Goal: Information Seeking & Learning: Learn about a topic

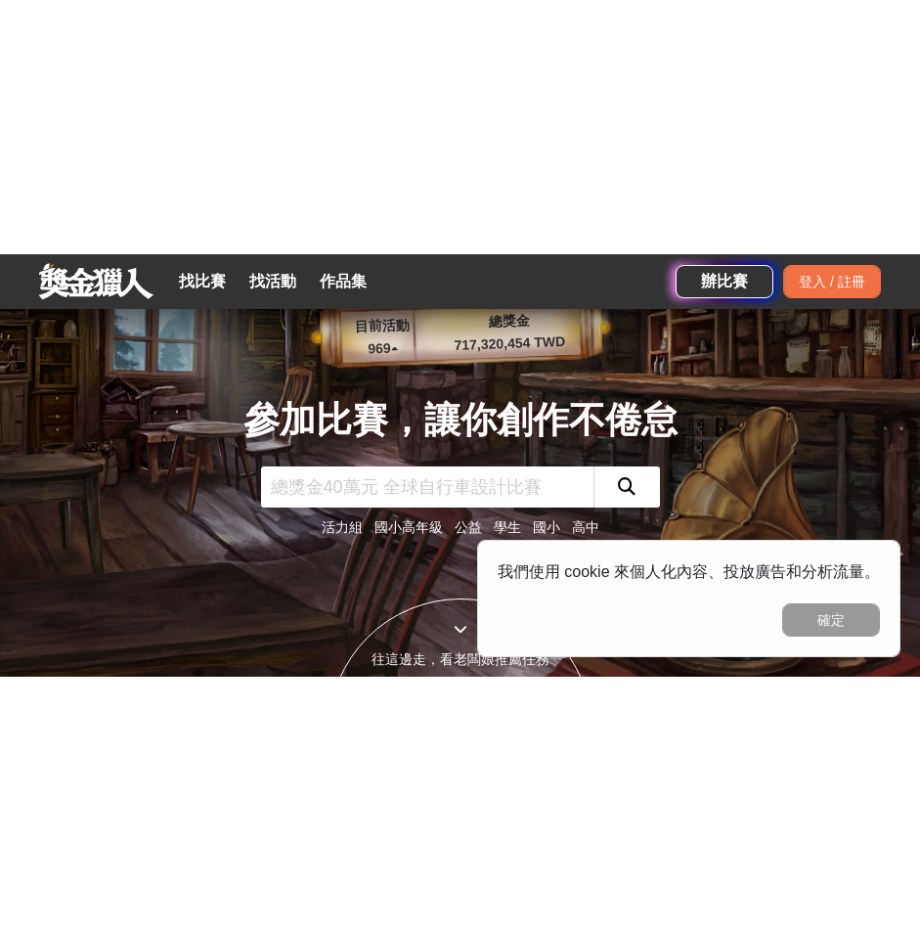
scroll to position [196, 0]
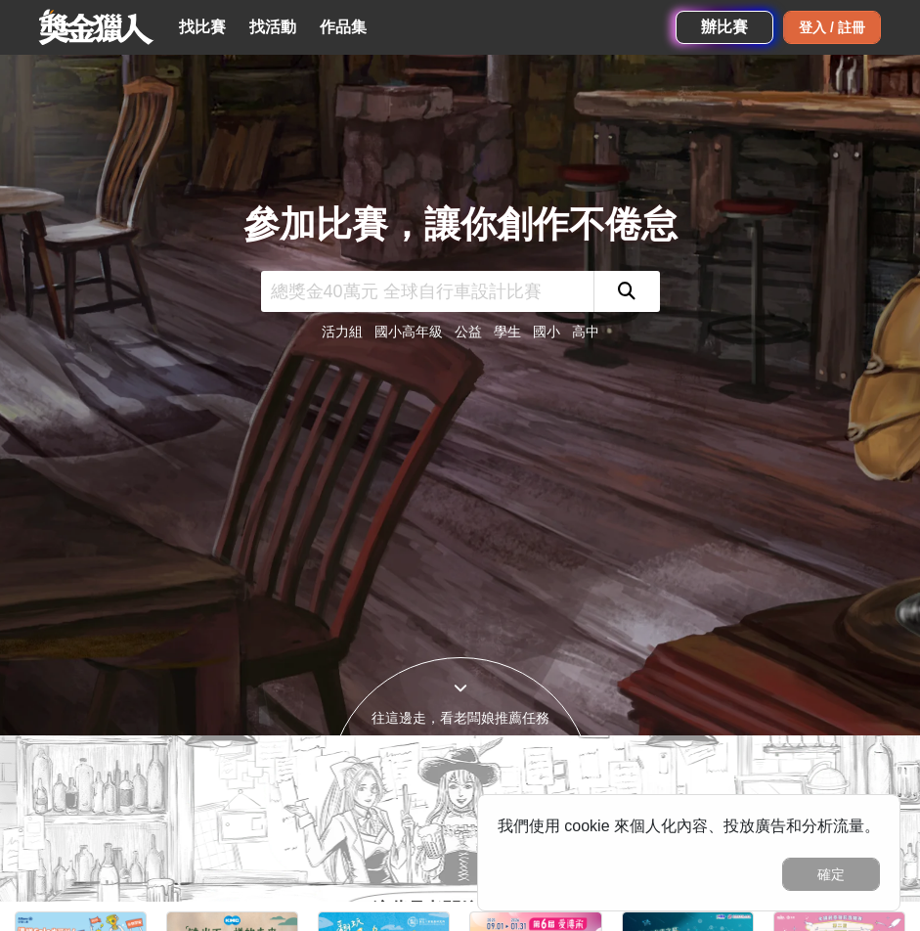
click at [807, 22] on div "登入 / 註冊" at bounding box center [832, 27] width 98 height 33
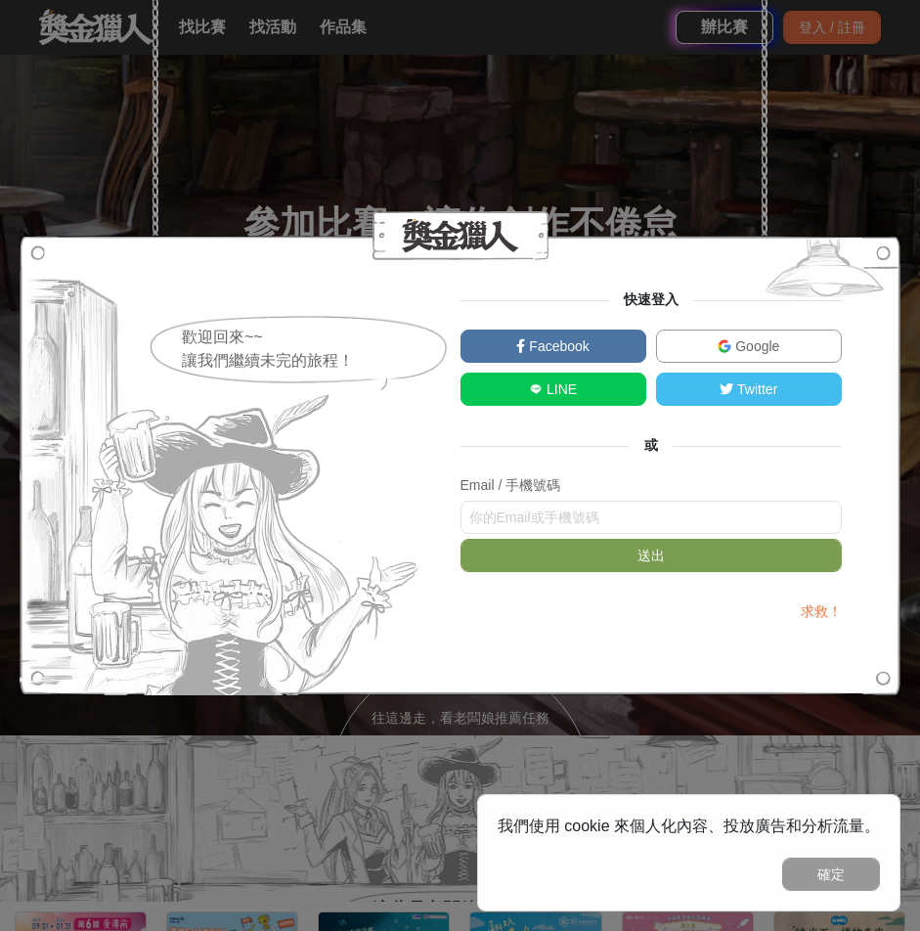
click at [708, 335] on link "Google" at bounding box center [749, 345] width 186 height 33
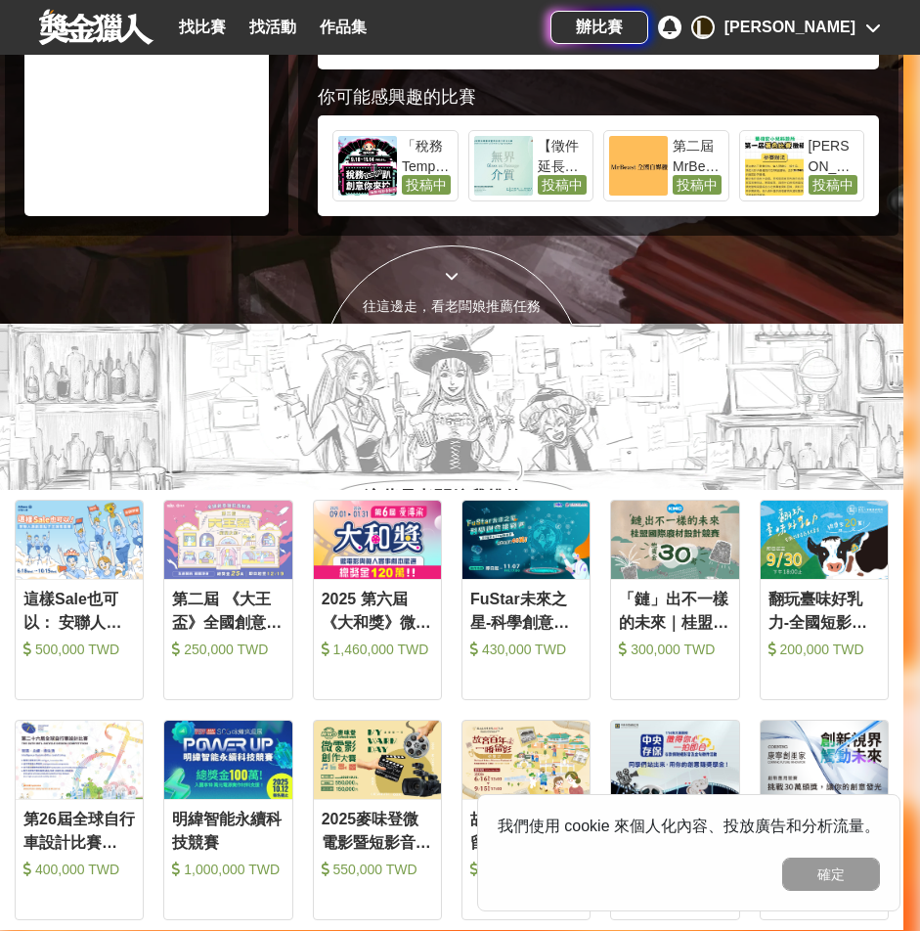
scroll to position [782, 0]
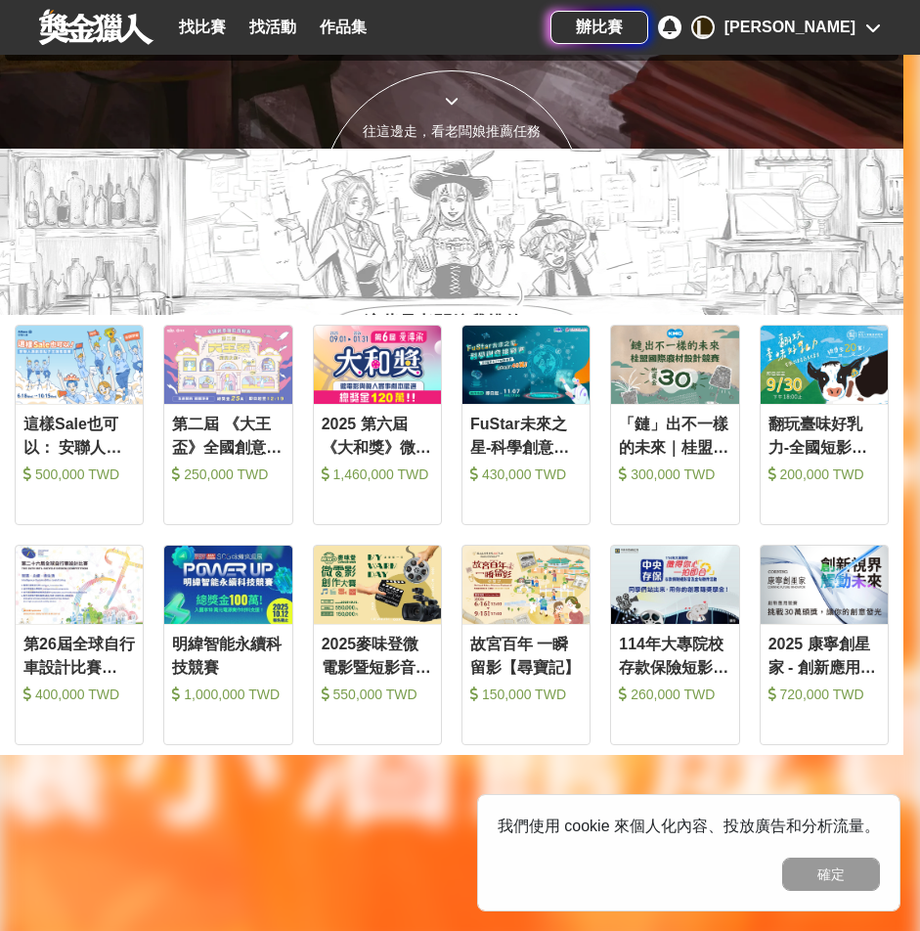
click at [666, 191] on section "這些是老闆娘我挑的！ 登入之後會推薦更精準的唷！ 還有更多 >" at bounding box center [451, 256] width 903 height 215
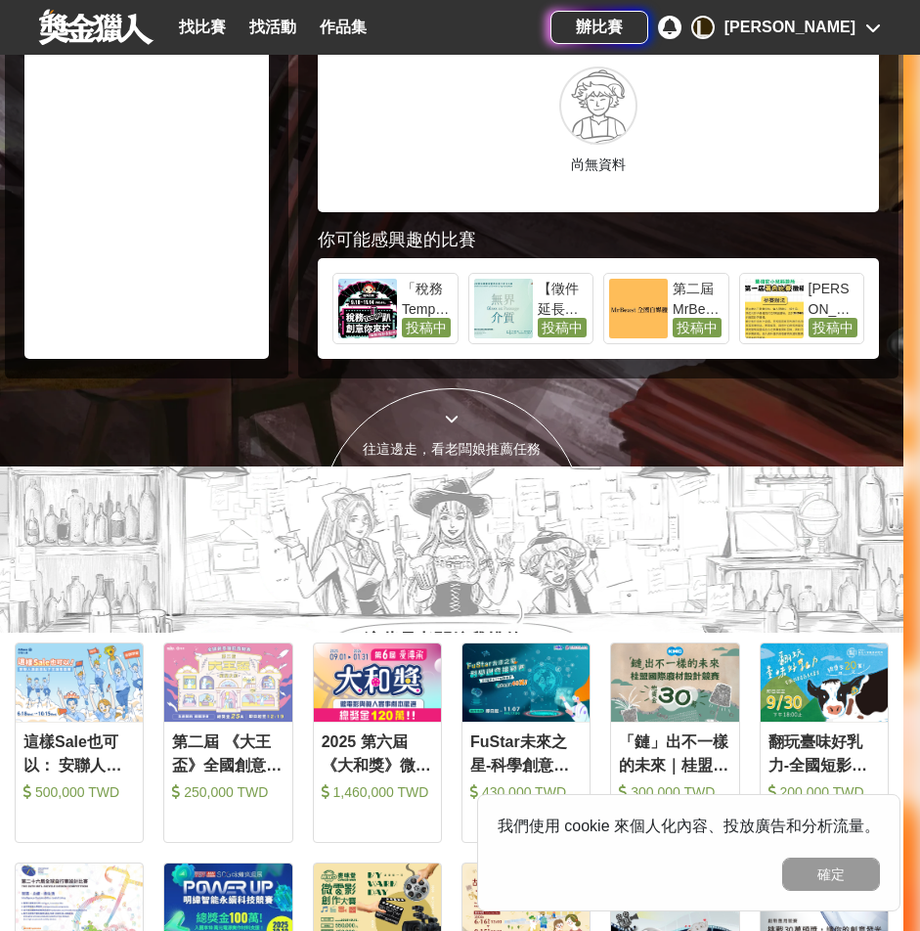
scroll to position [293, 0]
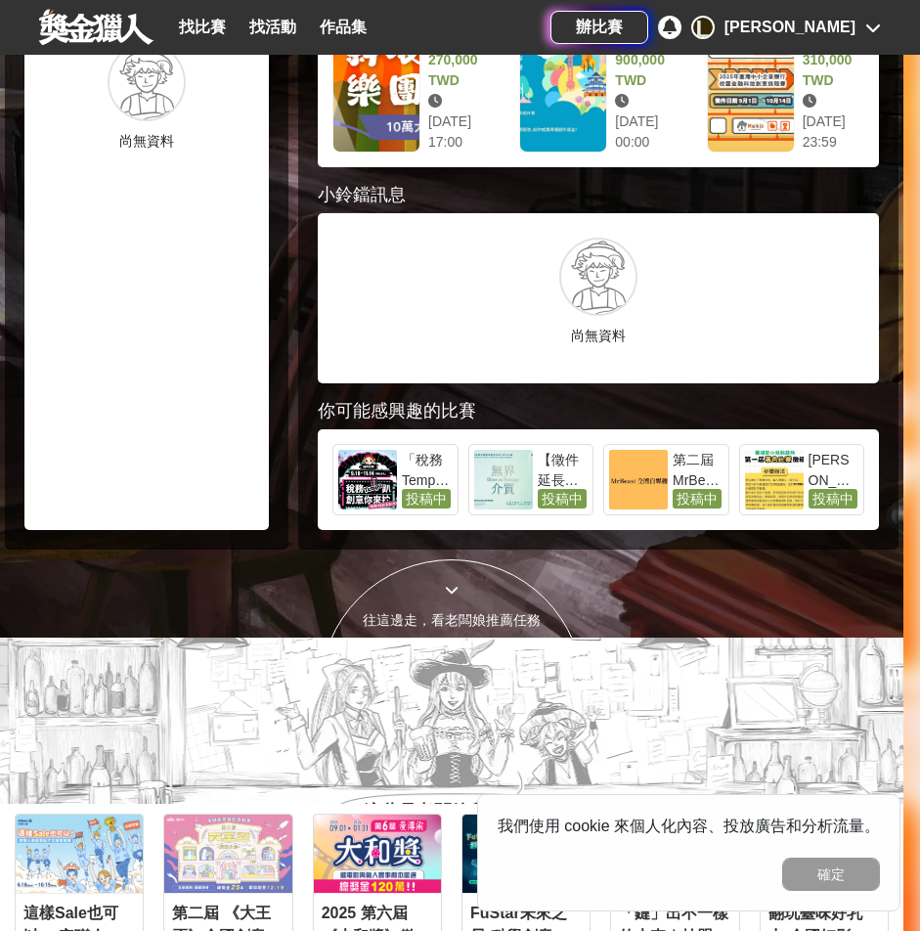
click at [790, 17] on div "[PERSON_NAME]" at bounding box center [789, 27] width 131 height 23
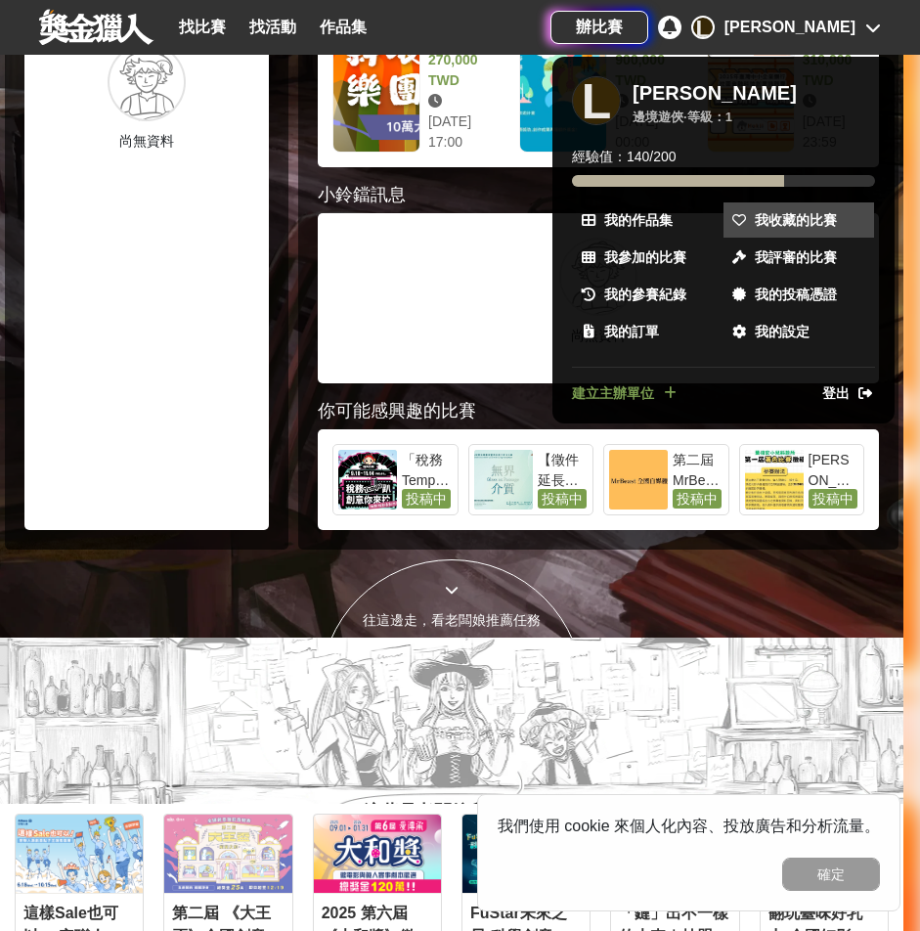
click at [776, 219] on span "我收藏的比賽" at bounding box center [796, 220] width 82 height 21
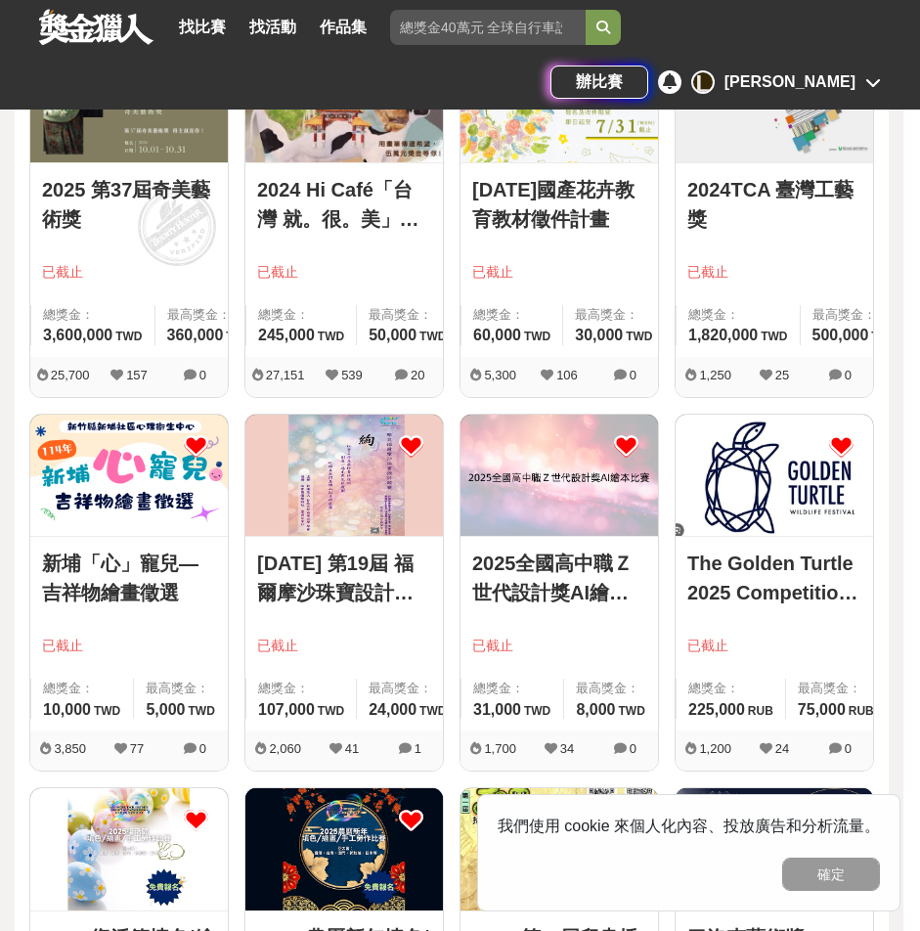
scroll to position [907, 0]
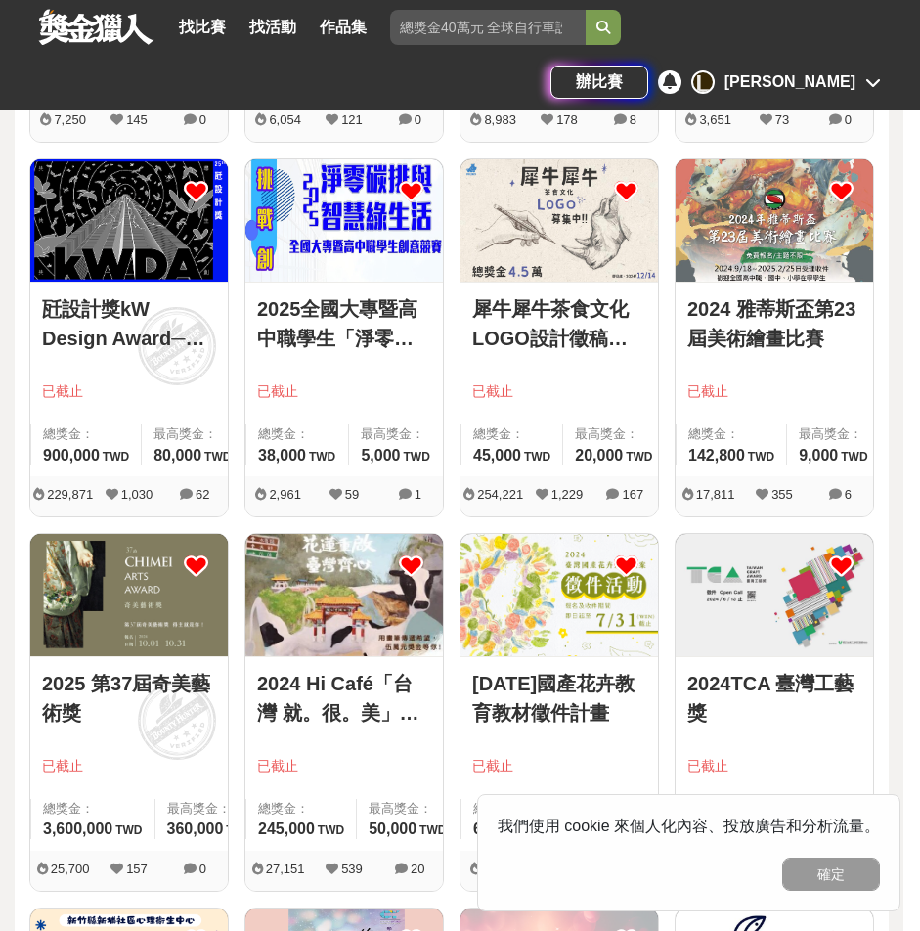
click at [201, 11] on div "找比賽 找活動 作品集" at bounding box center [276, 27] width 211 height 55
click at [201, 21] on link "找比賽" at bounding box center [202, 27] width 63 height 27
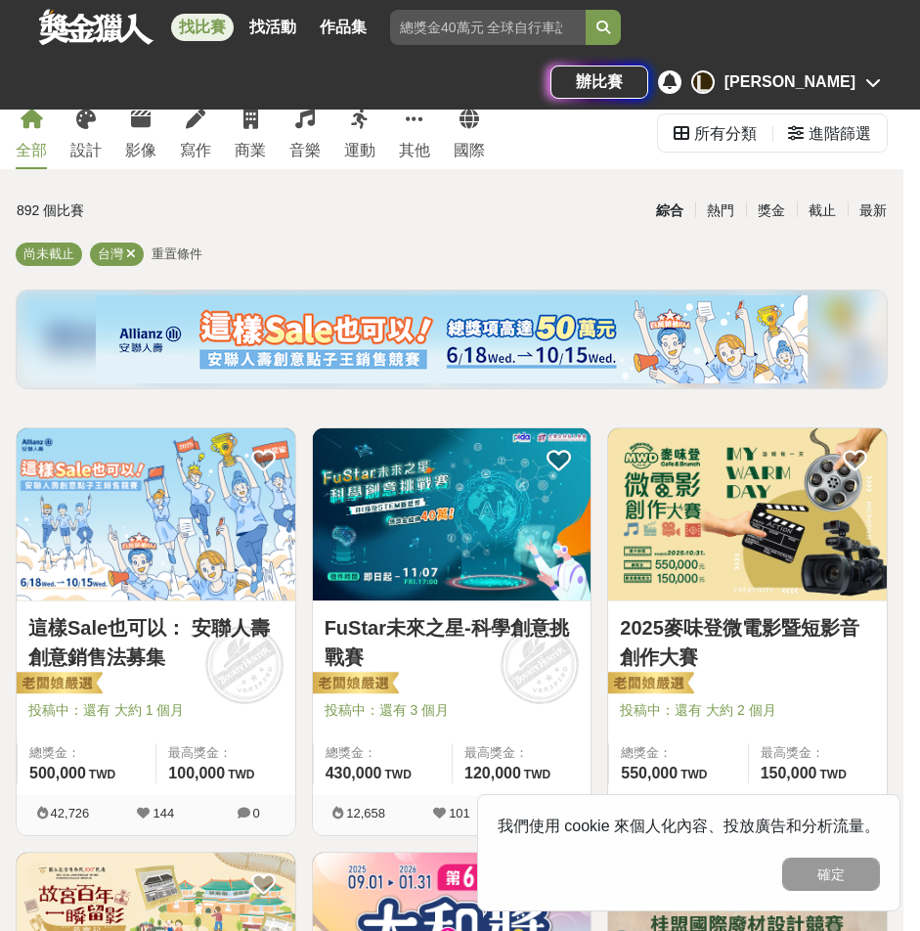
click at [57, 142] on div "全部 設計 影像 寫作 商業 音樂 運動 其他 國際" at bounding box center [250, 132] width 493 height 73
click at [74, 140] on div "設計" at bounding box center [85, 150] width 31 height 23
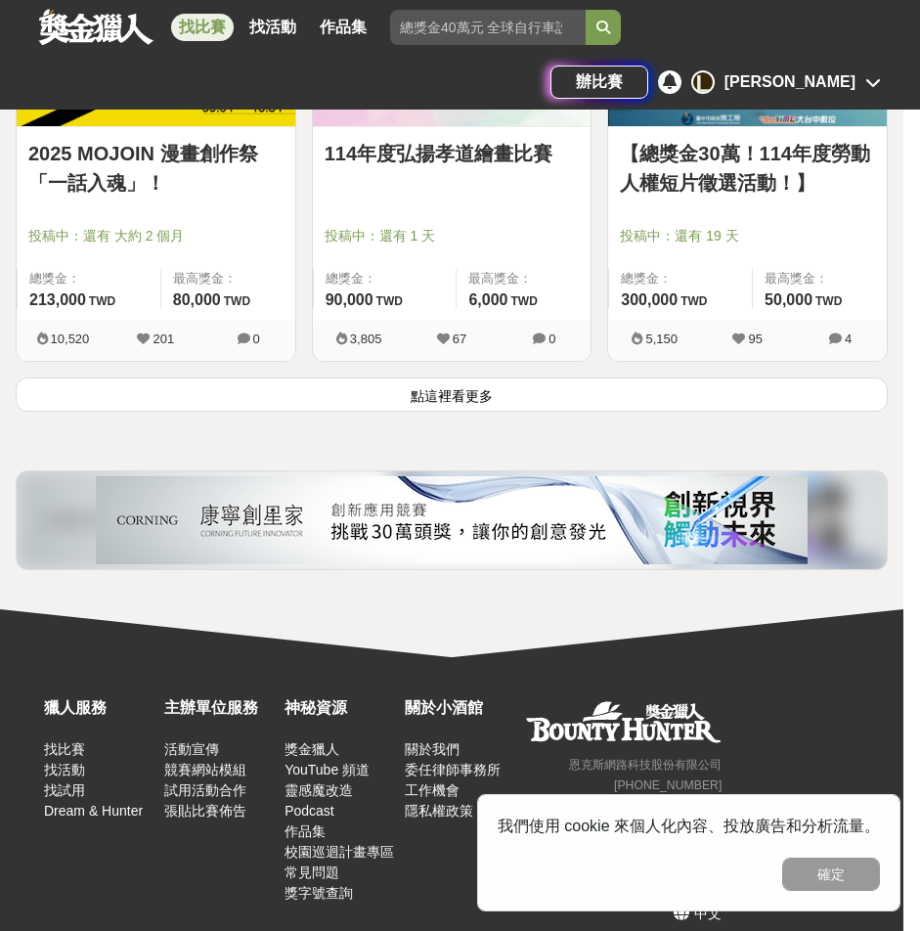
scroll to position [3456, 0]
